Goal: Download file/media

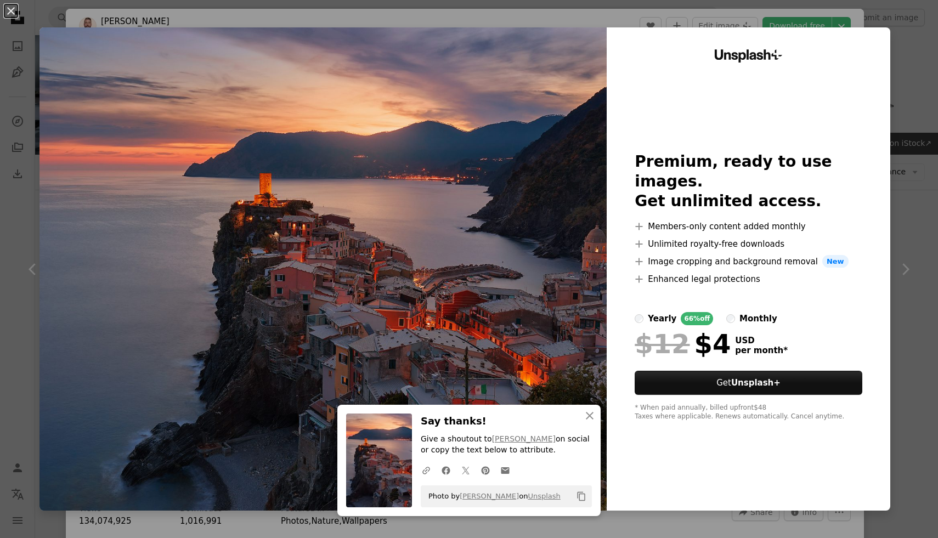
scroll to position [120, 0]
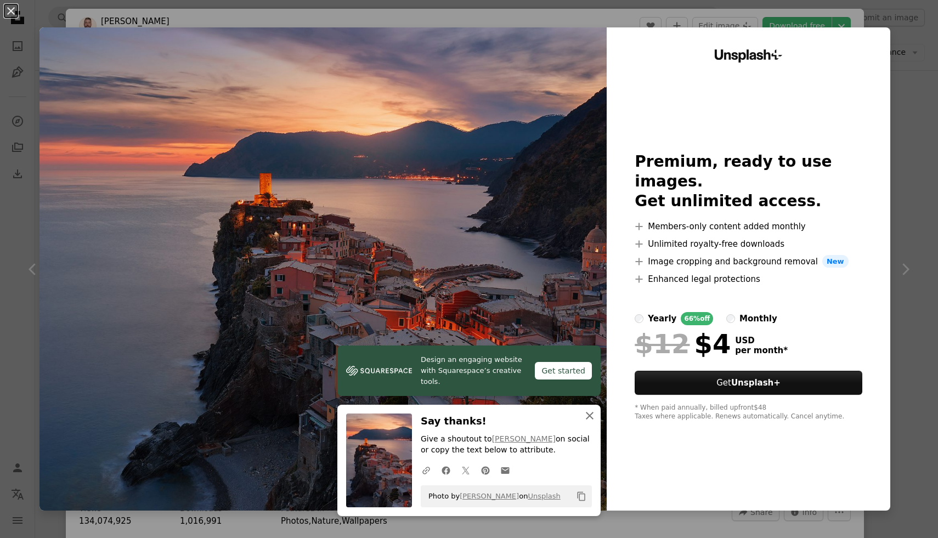
click at [590, 412] on icon "An X shape" at bounding box center [589, 415] width 13 height 13
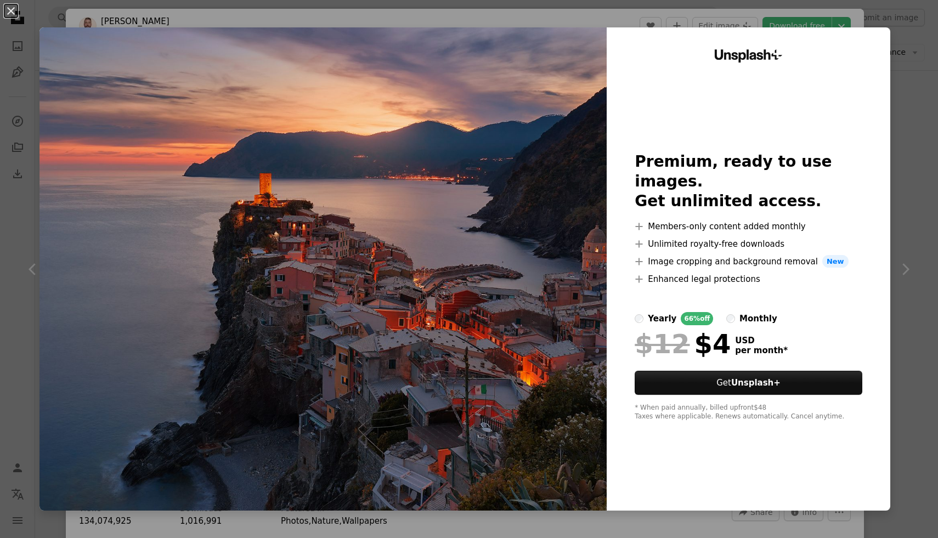
click at [598, 16] on div "An X shape Unsplash+ Premium, ready to use images. Get unlimited access. A plus…" at bounding box center [469, 269] width 938 height 538
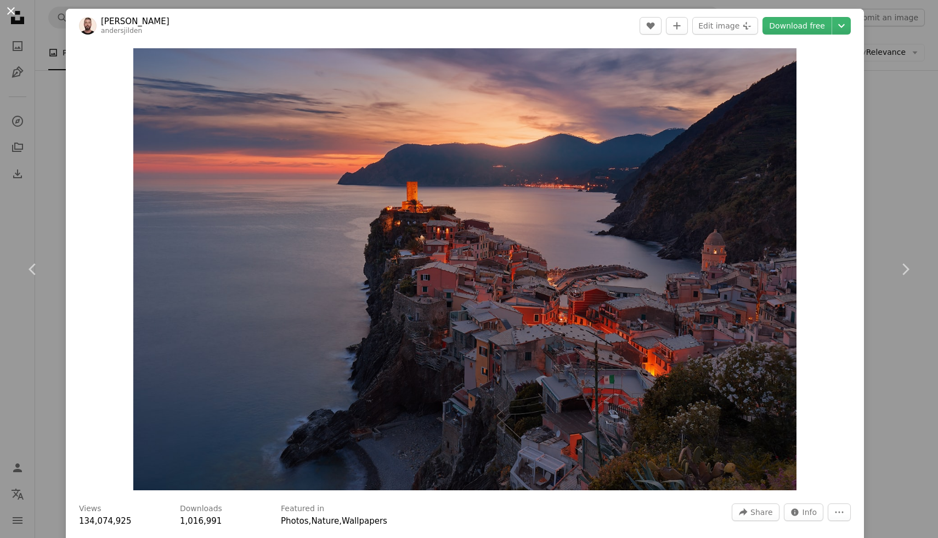
click at [10, 6] on button "An X shape" at bounding box center [10, 10] width 13 height 13
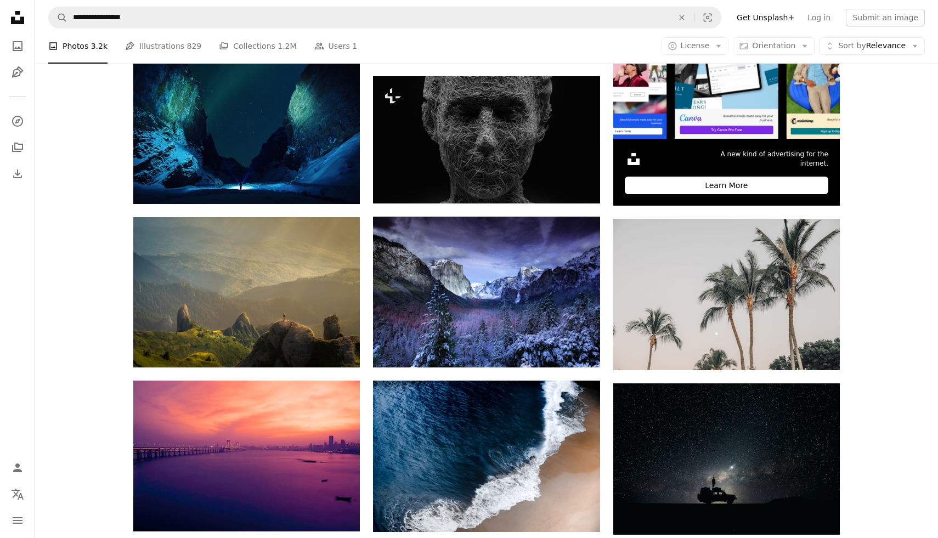
scroll to position [368, 0]
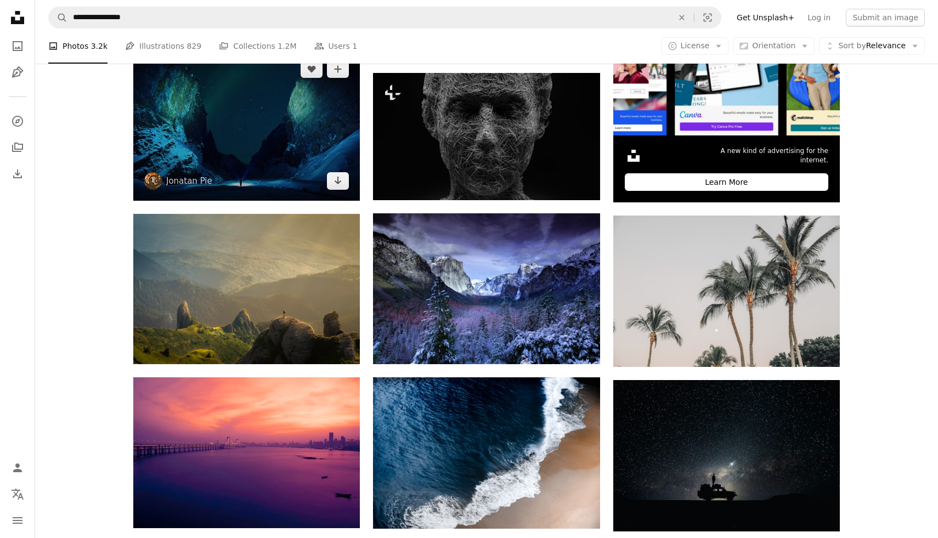
click at [249, 138] on img at bounding box center [246, 124] width 227 height 151
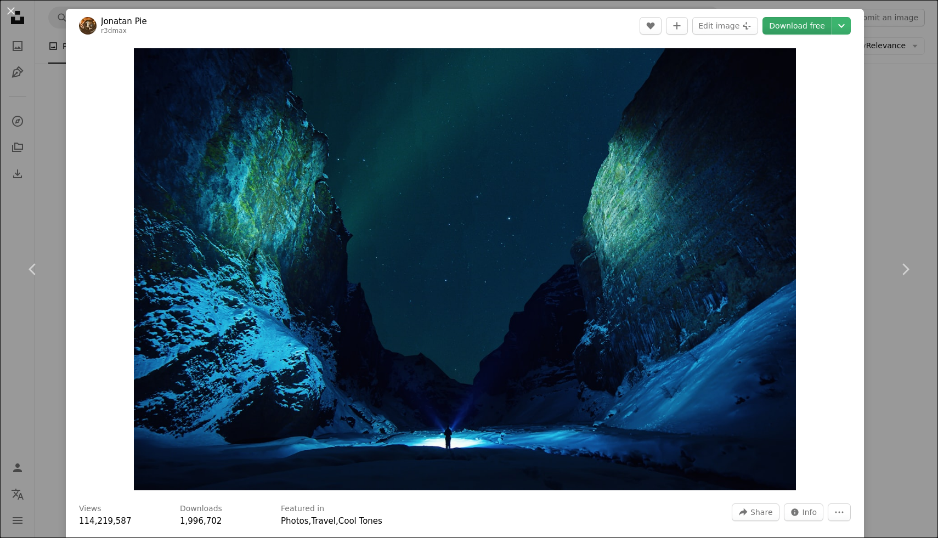
click at [807, 28] on link "Download free" at bounding box center [796, 26] width 69 height 18
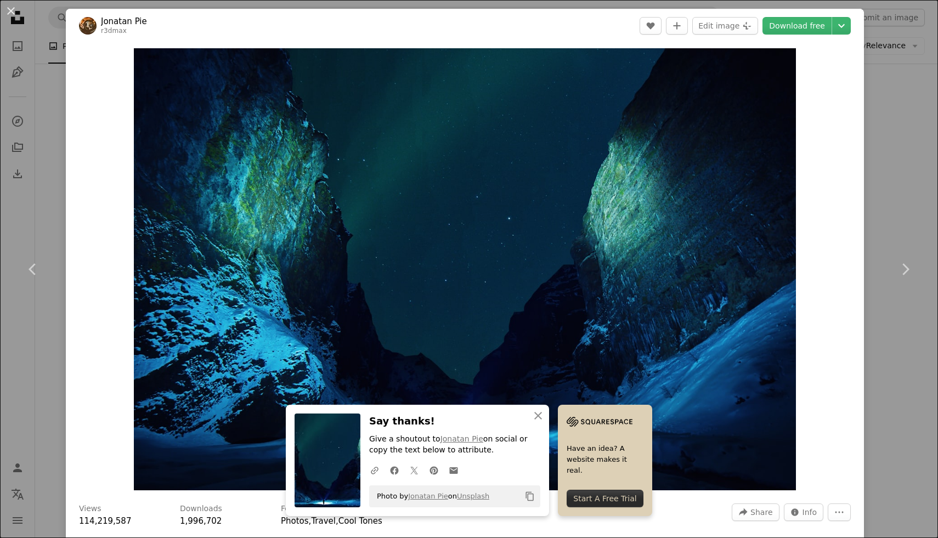
click at [612, 500] on div "Start A Free Trial" at bounding box center [605, 499] width 77 height 18
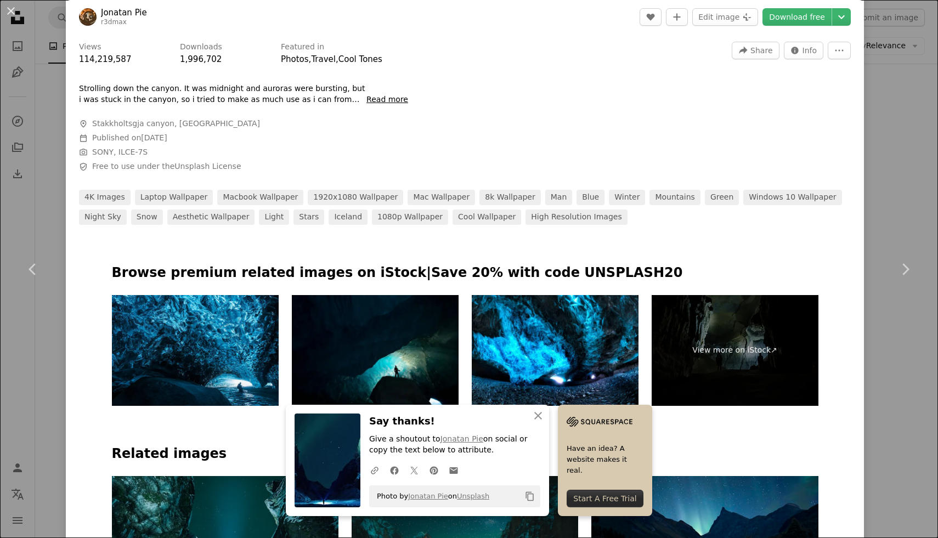
scroll to position [461, 0]
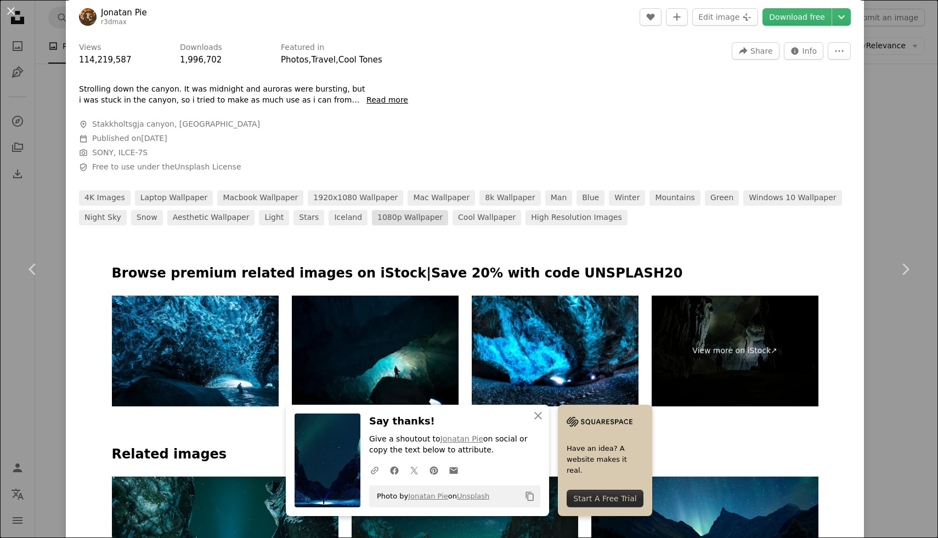
click at [372, 218] on link "1080p wallpaper" at bounding box center [410, 217] width 76 height 15
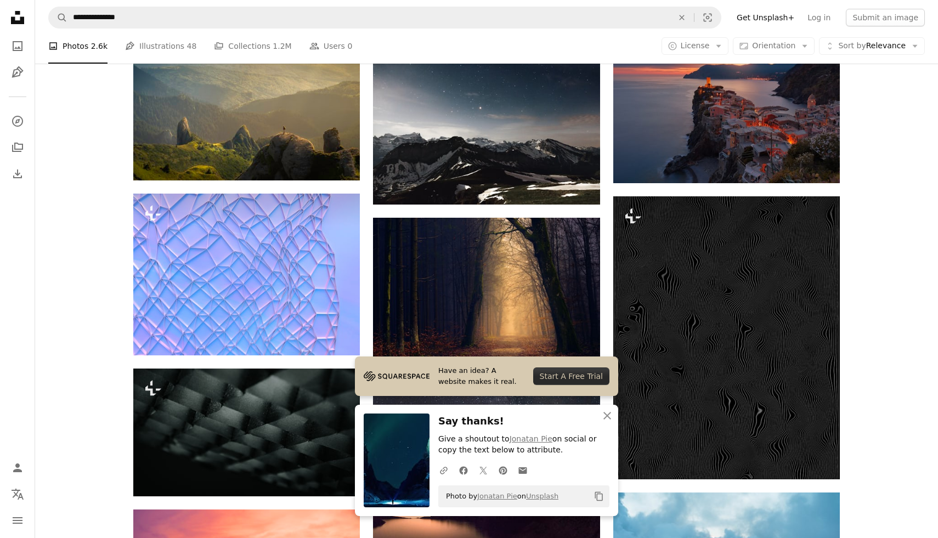
scroll to position [556, 0]
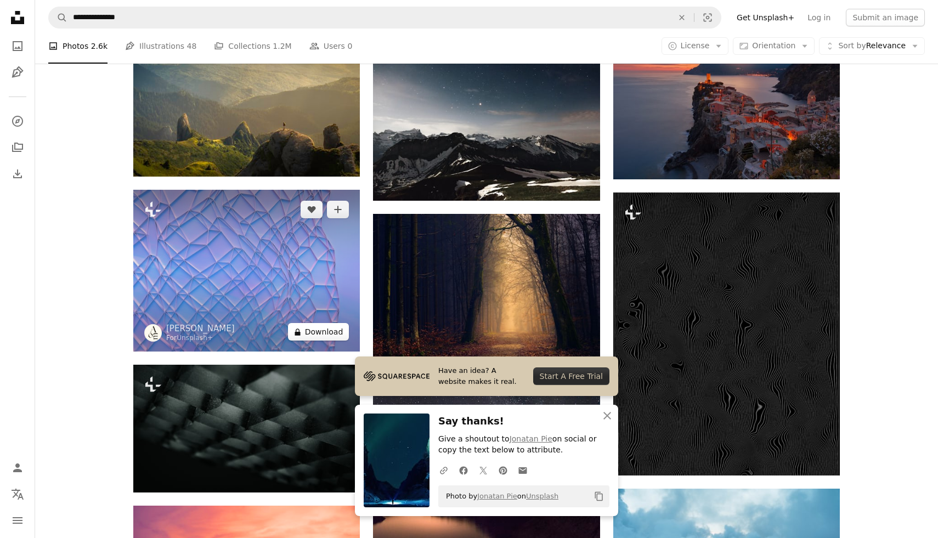
click at [313, 330] on button "A lock Download" at bounding box center [318, 332] width 61 height 18
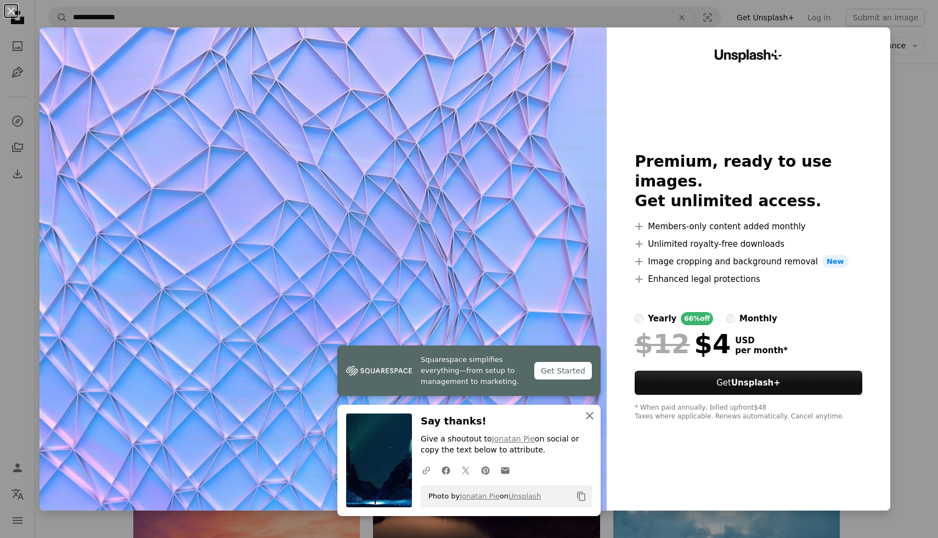
click at [588, 420] on icon "An X shape" at bounding box center [589, 415] width 13 height 13
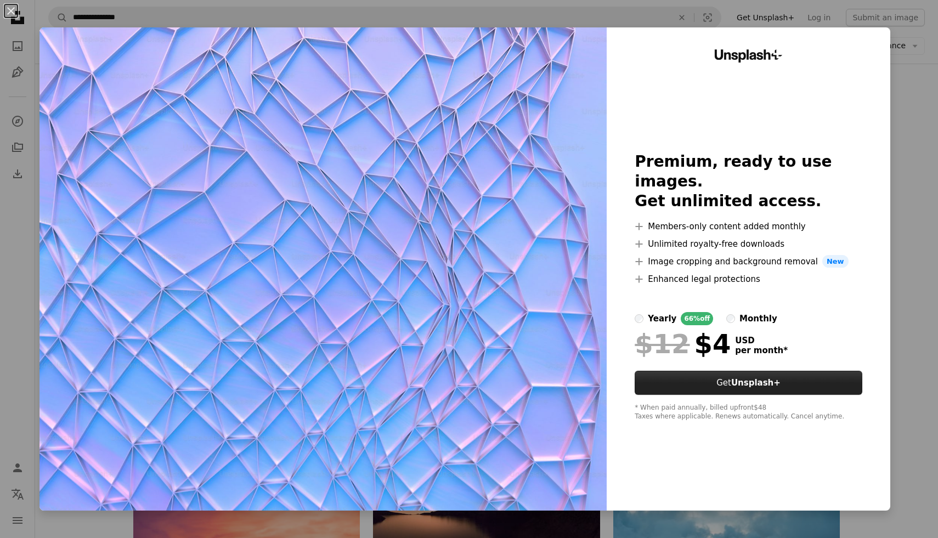
click at [709, 371] on button "Get Unsplash+" at bounding box center [748, 383] width 227 height 24
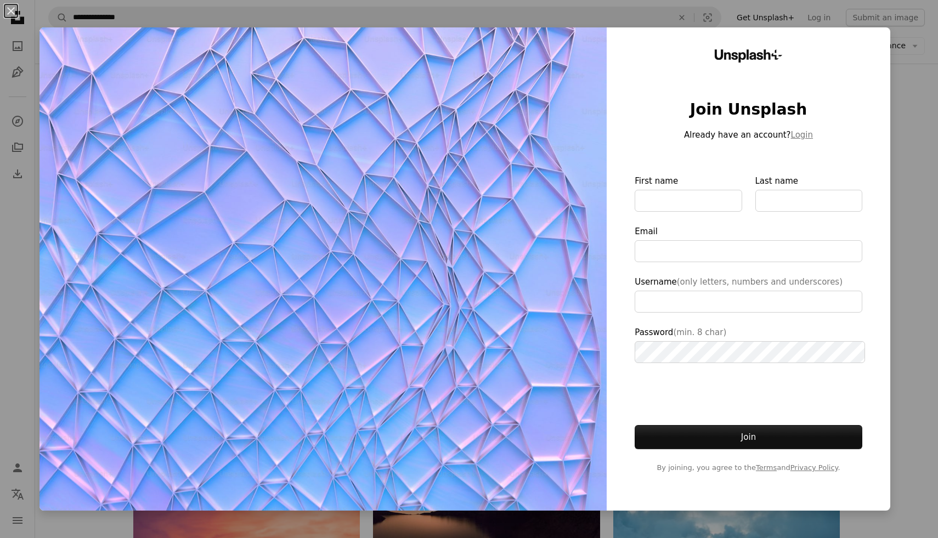
type input "**********"
click at [729, 200] on input "First name" at bounding box center [688, 201] width 107 height 22
type input "*****"
click at [787, 202] on input "Last name" at bounding box center [808, 201] width 107 height 22
type input "******"
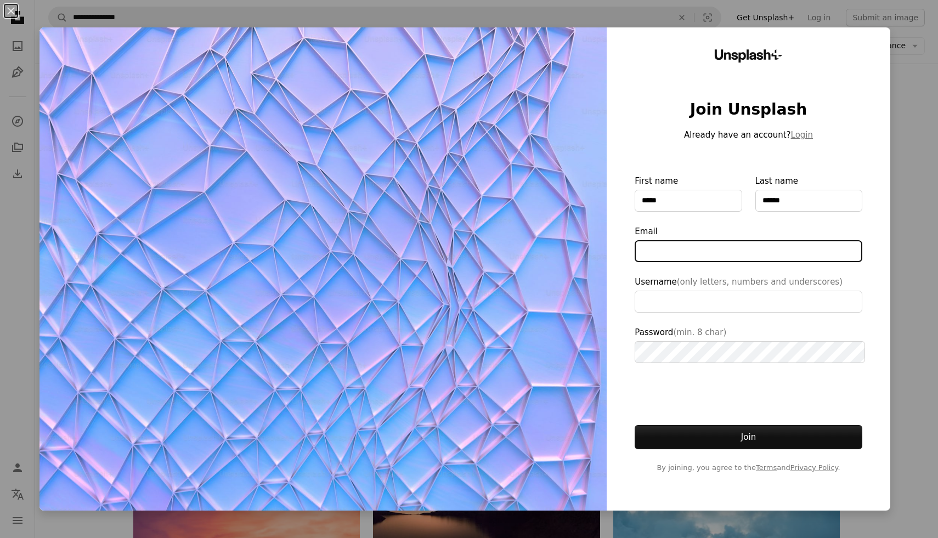
click at [782, 261] on input "Email" at bounding box center [748, 251] width 227 height 22
type input "**********"
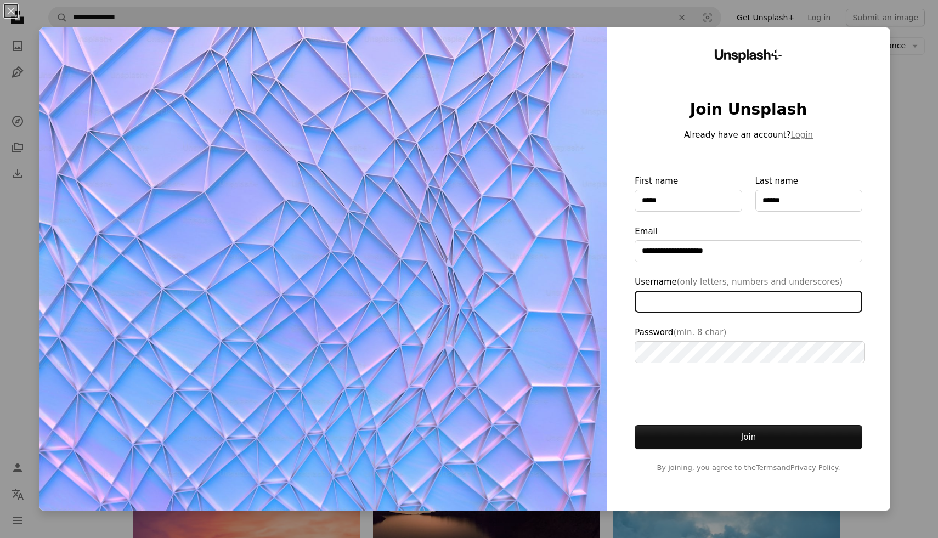
click at [754, 307] on input "Username (only letters, numbers and underscores)" at bounding box center [748, 302] width 227 height 22
type input "*********"
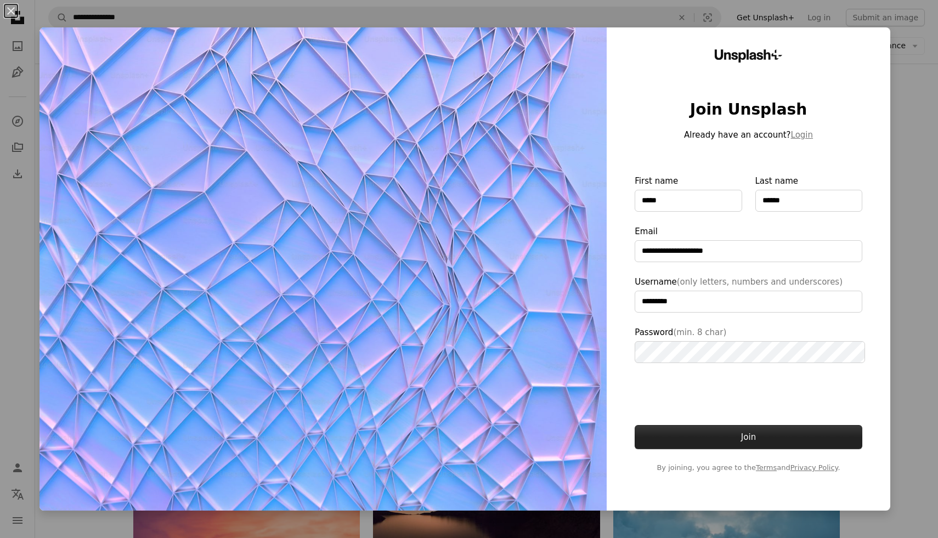
click at [751, 438] on button "Join" at bounding box center [748, 437] width 227 height 24
click at [10, 8] on button "An X shape" at bounding box center [10, 10] width 13 height 13
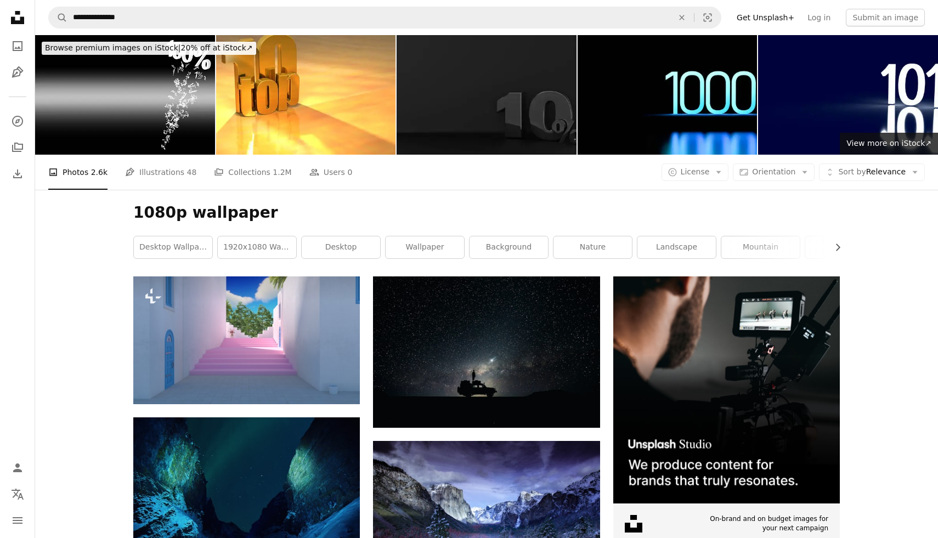
scroll to position [556, 0]
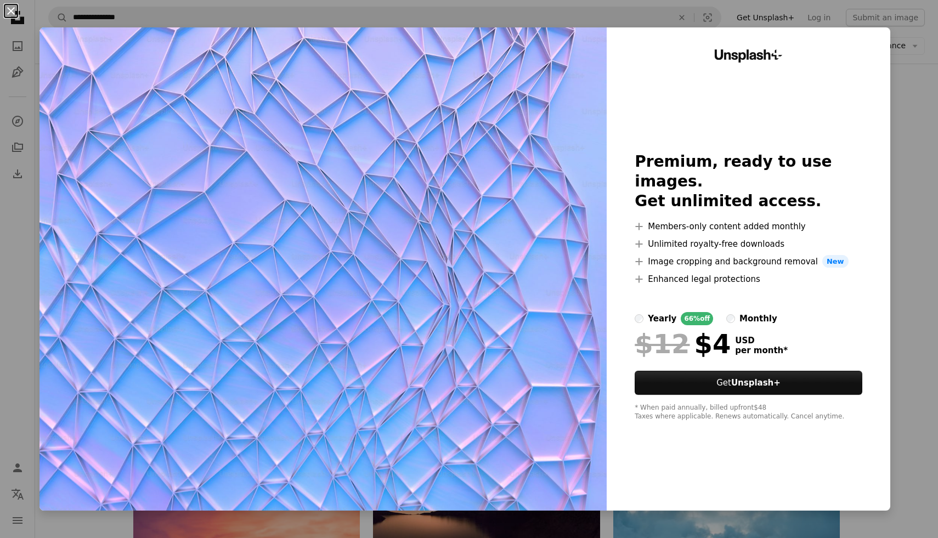
click at [12, 13] on button "An X shape" at bounding box center [10, 10] width 13 height 13
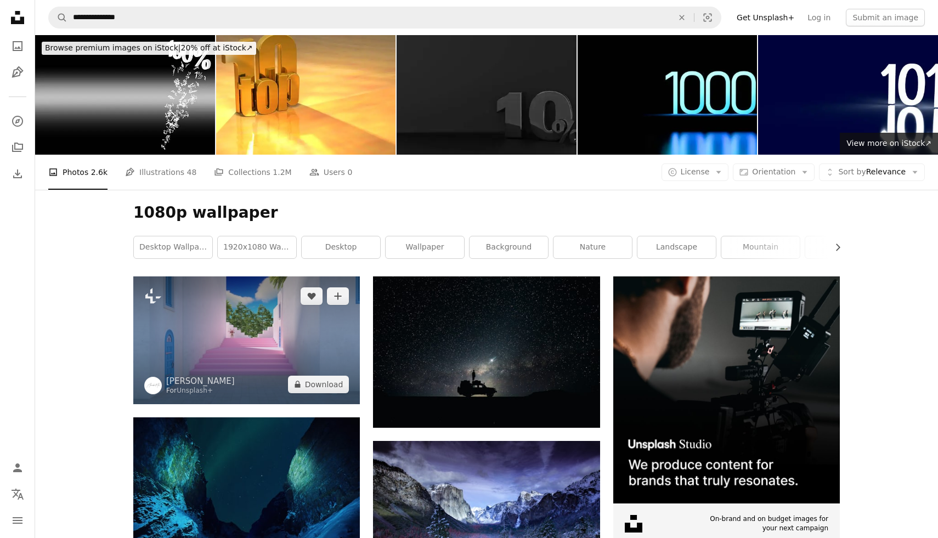
click at [180, 288] on img at bounding box center [246, 339] width 227 height 127
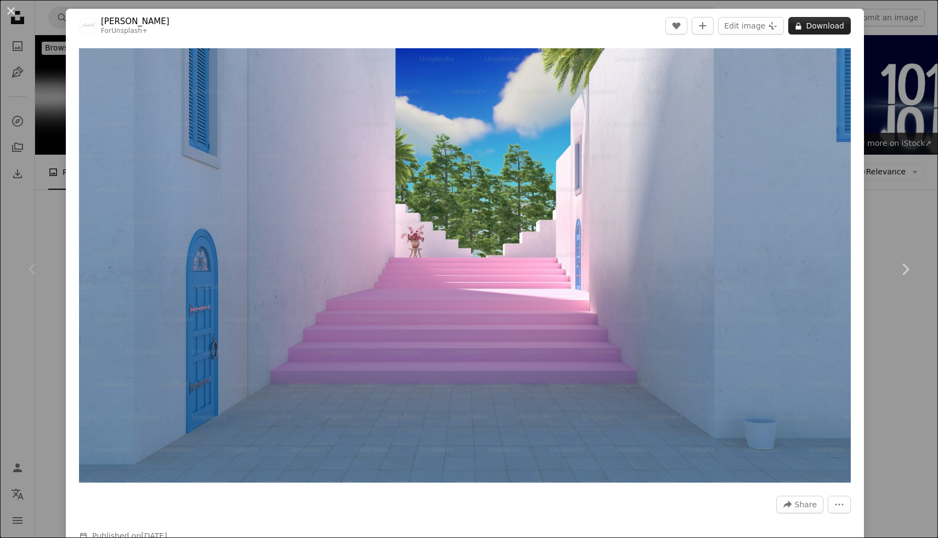
click at [827, 30] on button "A lock Download" at bounding box center [819, 26] width 63 height 18
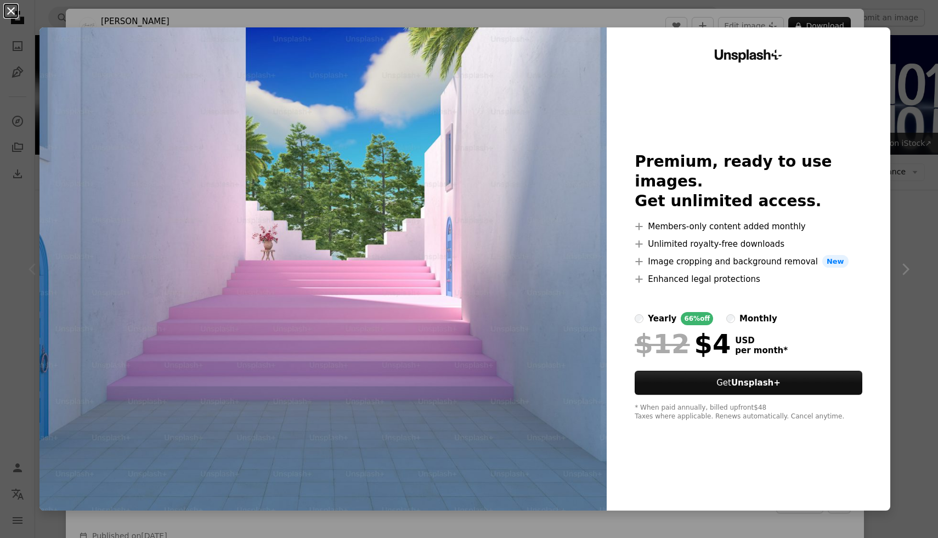
click at [14, 15] on button "An X shape" at bounding box center [10, 10] width 13 height 13
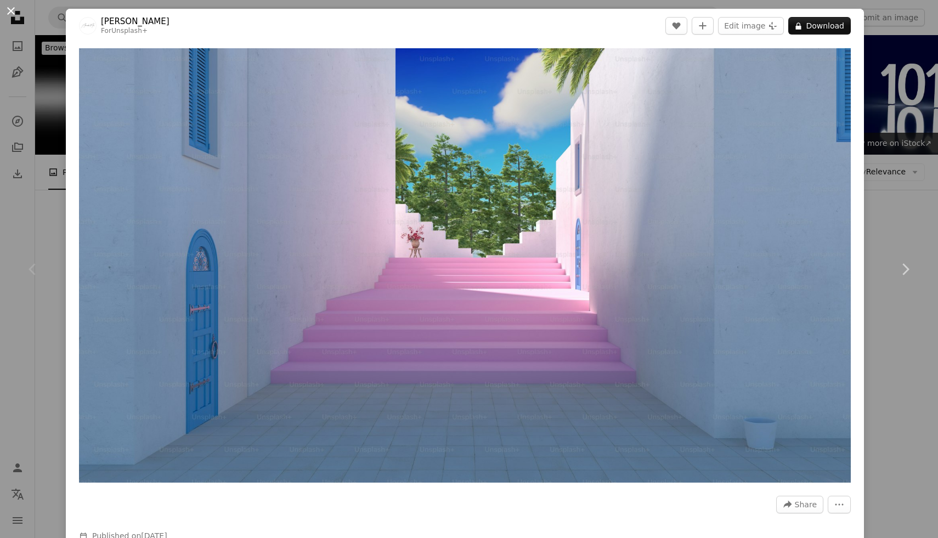
click at [10, 8] on button "An X shape" at bounding box center [10, 10] width 13 height 13
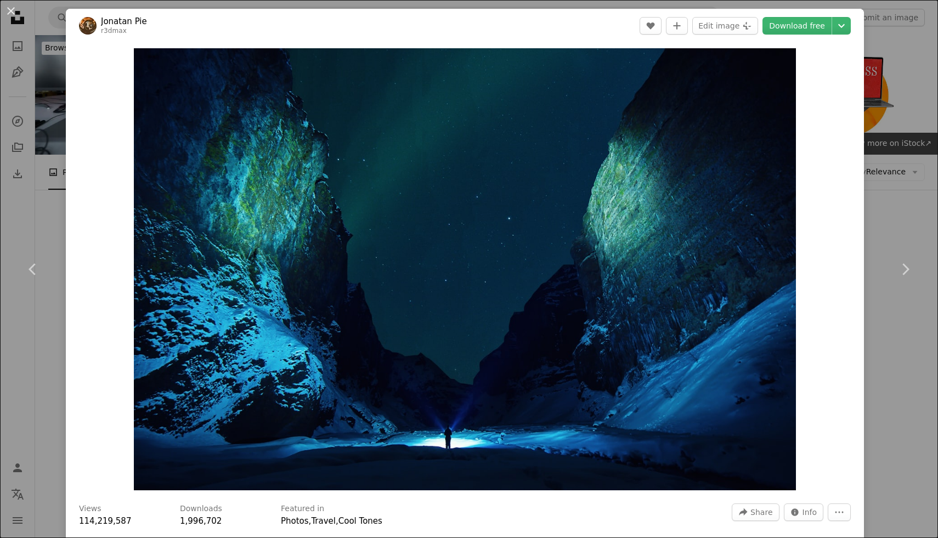
scroll to position [368, 0]
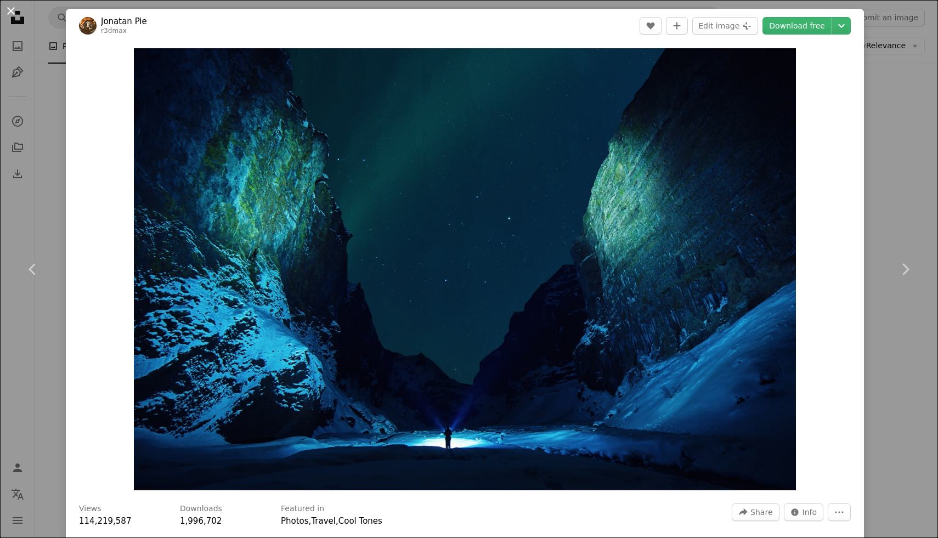
click at [15, 10] on button "An X shape" at bounding box center [10, 10] width 13 height 13
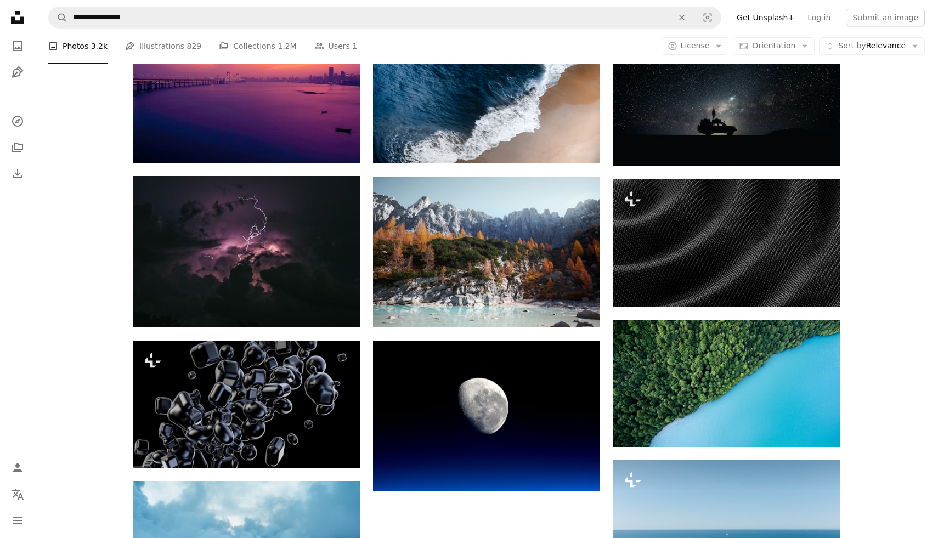
scroll to position [735, 0]
